Goal: Check status: Check status

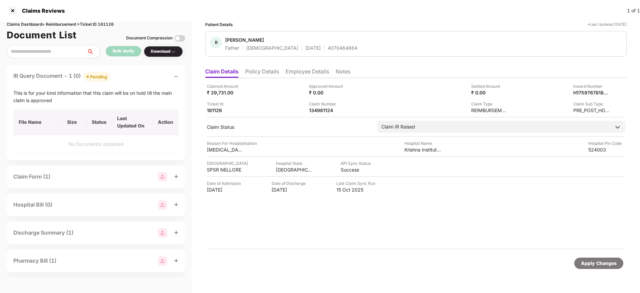
click at [289, 247] on div "Claimed Amount ₹ 29,731.00 Approved Amount ₹ 0.00 Settled Amount ₹ 0.00 Inward …" at bounding box center [415, 163] width 421 height 171
click at [325, 109] on div "134981124" at bounding box center [327, 110] width 37 height 6
copy div "134981124"
click at [328, 46] on div "4070464664" at bounding box center [343, 48] width 30 height 6
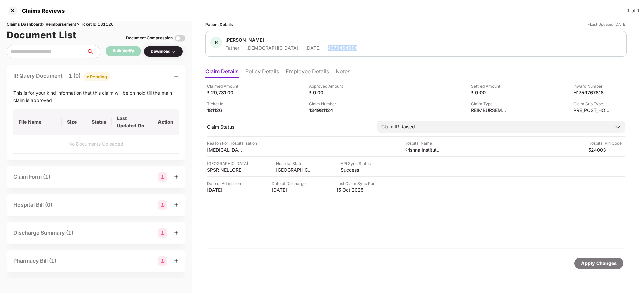
click at [328, 46] on div "4070464664" at bounding box center [343, 48] width 30 height 6
copy div "4070464664"
click at [322, 110] on div "134981124" at bounding box center [327, 110] width 37 height 6
copy div "134981124"
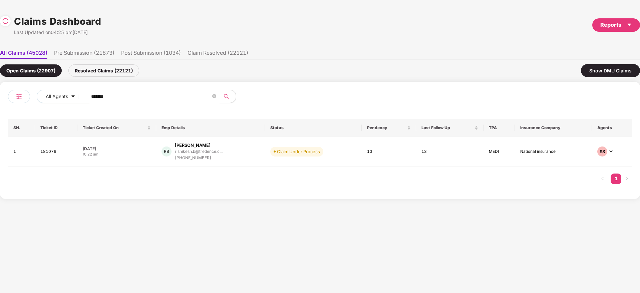
drag, startPoint x: 122, startPoint y: 97, endPoint x: 0, endPoint y: 96, distance: 122.5
click at [0, 96] on div "All Agents ****** SN. Ticket ID Ticket Created On Emp Details Status Pendency L…" at bounding box center [320, 140] width 640 height 117
paste input "text"
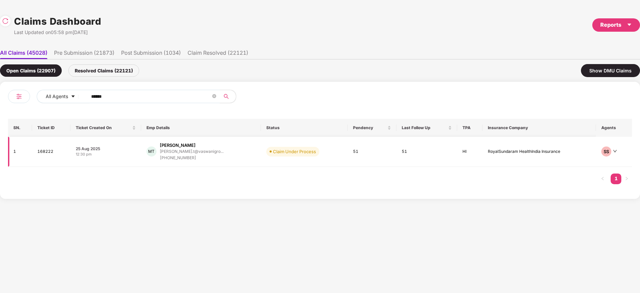
type input "******"
click at [239, 151] on div "MT [PERSON_NAME] [PERSON_NAME].t@vaswanigro... [PHONE_NUMBER]" at bounding box center [201, 151] width 109 height 19
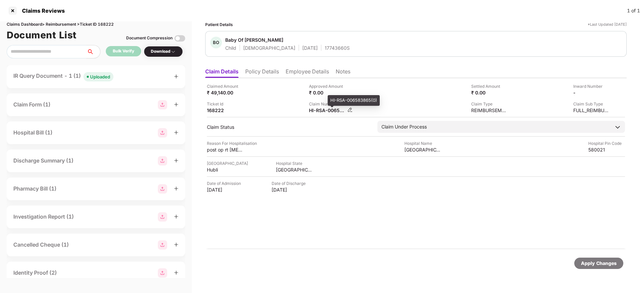
click at [313, 111] on div "HI-RSA-006583865(0)" at bounding box center [327, 110] width 37 height 6
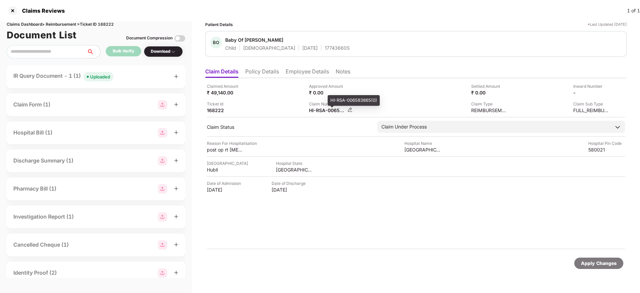
click at [313, 111] on div "HI-RSA-006583865(0)" at bounding box center [327, 110] width 37 height 6
copy div
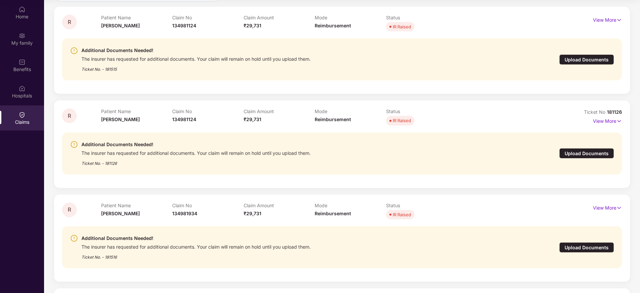
scroll to position [75, 0]
click at [380, 256] on div "Additional Documents Needed! The insurer has requested for additional documents…" at bounding box center [296, 247] width 453 height 26
click at [620, 112] on span "181126" at bounding box center [614, 112] width 15 height 6
copy div "No 181126"
